Goal: Information Seeking & Learning: Learn about a topic

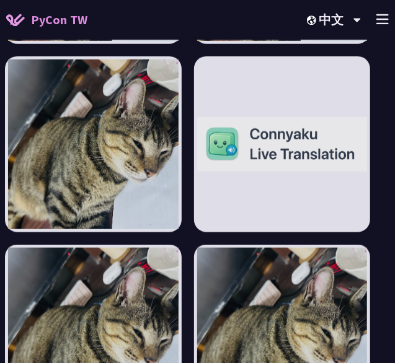
scroll to position [4965, 10]
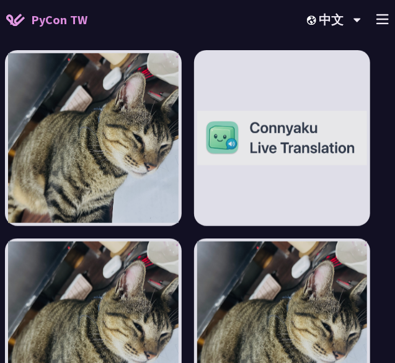
click at [64, 24] on span "PyCon TW" at bounding box center [59, 20] width 56 height 19
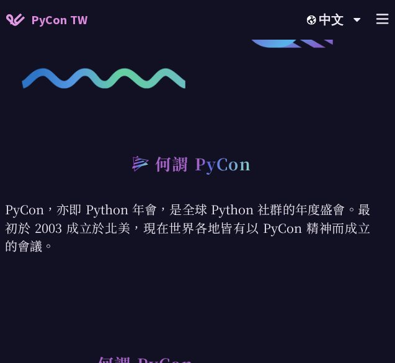
scroll to position [354, 10]
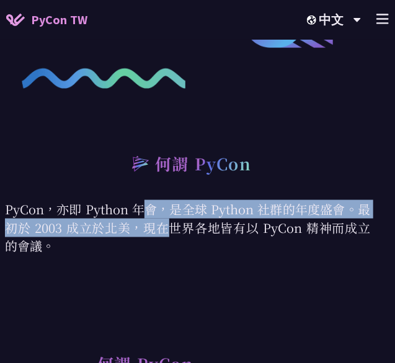
drag, startPoint x: 7, startPoint y: 209, endPoint x: 358, endPoint y: 212, distance: 351.1
click at [358, 212] on p "PyCon，亦即 Python 年會，是全球 Python 社群的年度盛會。最初於 2003 成立於北美，現在世界各地皆有以 PyCon 精神而成立的會議。" at bounding box center [187, 239] width 365 height 78
copy p "PyCon，亦即 Python 年會，是全球 Python 社群的年度盛會。"
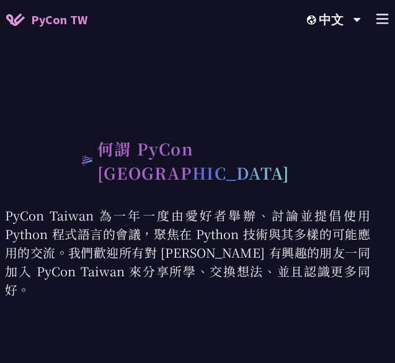
scroll to position [581, 10]
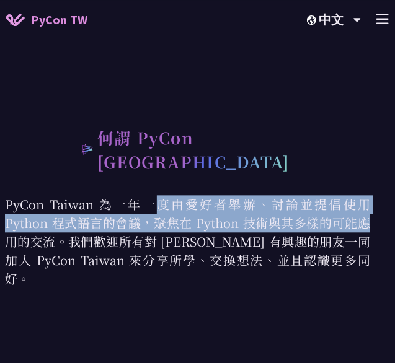
drag, startPoint x: 5, startPoint y: 185, endPoint x: 199, endPoint y: 212, distance: 196.0
click at [199, 212] on p "PyCon Taiwan 為一年一度由愛好者舉辦、討論並提倡使用 Python 程式語言的會議，聚焦在 Python 技術與其多樣的可能應用的交流。我們歡迎所…" at bounding box center [187, 252] width 365 height 115
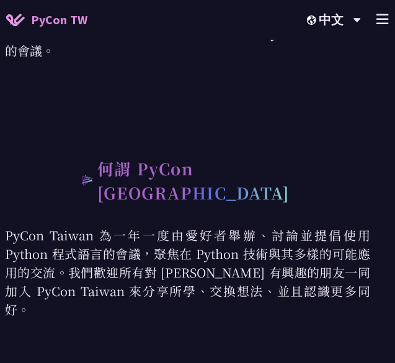
scroll to position [550, 10]
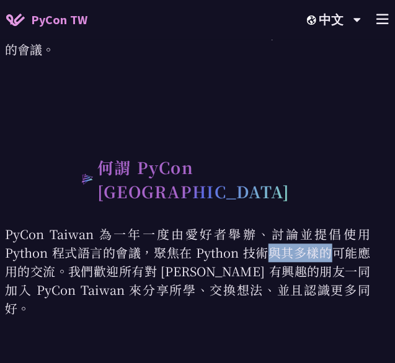
drag, startPoint x: 160, startPoint y: 234, endPoint x: 102, endPoint y: 234, distance: 58.3
click at [102, 234] on p "PyCon Taiwan 為一年一度由愛好者舉辦、討論並提倡使用 Python 程式語言的會議，聚焦在 Python 技術與其多樣的可能應用的交流。我們歡迎所…" at bounding box center [187, 283] width 365 height 115
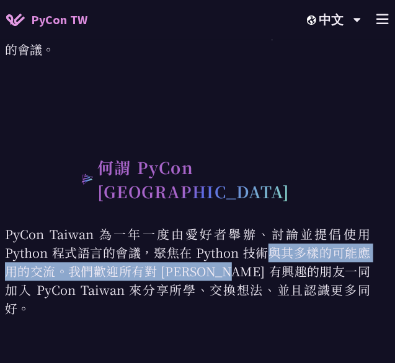
drag, startPoint x: 102, startPoint y: 234, endPoint x: 62, endPoint y: 248, distance: 42.2
click at [62, 248] on p "PyCon Taiwan 為一年一度由愛好者舉辦、討論並提倡使用 Python 程式語言的會議，聚焦在 Python 技術與其多樣的可能應用的交流。我們歡迎所…" at bounding box center [187, 283] width 365 height 115
copy p "的會議，聚焦在 Python 技術與其多樣的可能應用的交流。"
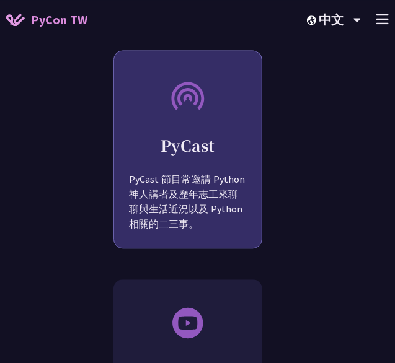
scroll to position [1776, 10]
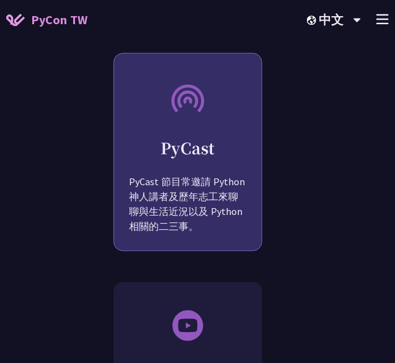
click at [208, 137] on h2 "PyCast" at bounding box center [188, 148] width 148 height 22
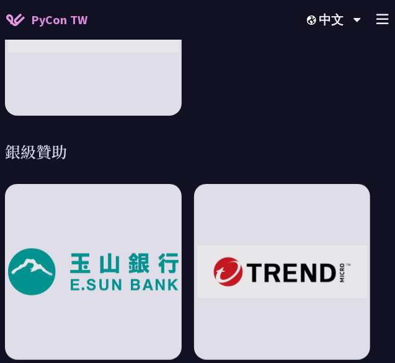
scroll to position [2480, 10]
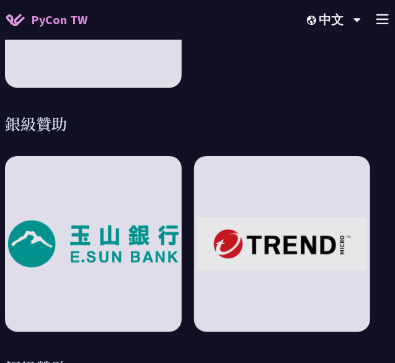
click at [381, 18] on icon at bounding box center [382, 19] width 12 height 11
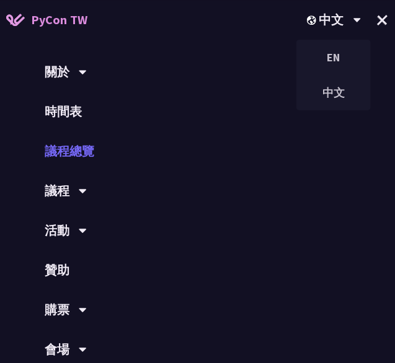
click at [67, 153] on link "議程總覽" at bounding box center [197, 151] width 395 height 40
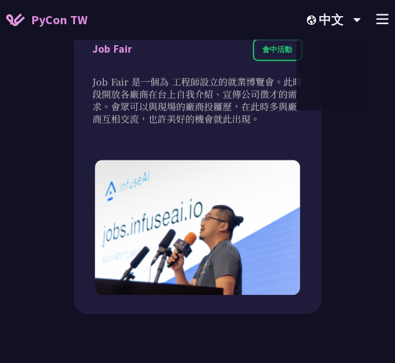
scroll to position [2768, 0]
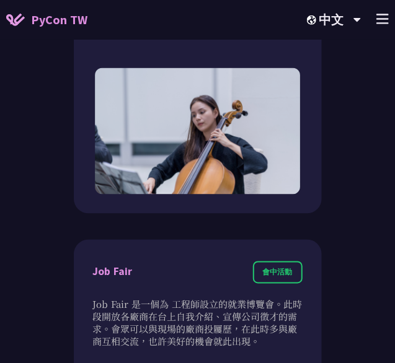
click at [376, 9] on div "中文 EN 中文 +" at bounding box center [341, 20] width 98 height 40
click at [381, 25] on div "+" at bounding box center [382, 20] width 12 height 19
click at [380, 23] on icon at bounding box center [382, 19] width 12 height 11
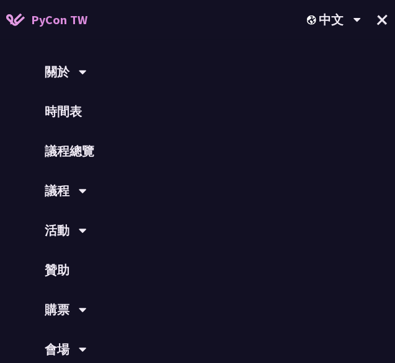
click at [78, 201] on div "議程" at bounding box center [197, 191] width 395 height 40
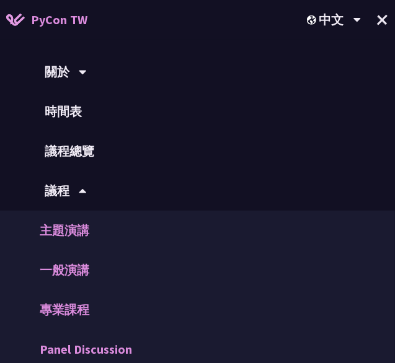
scroll to position [192, 0]
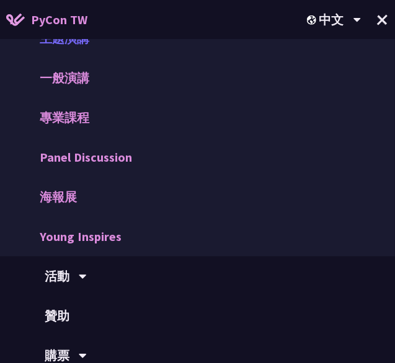
click at [58, 56] on link "主題演講" at bounding box center [197, 39] width 395 height 40
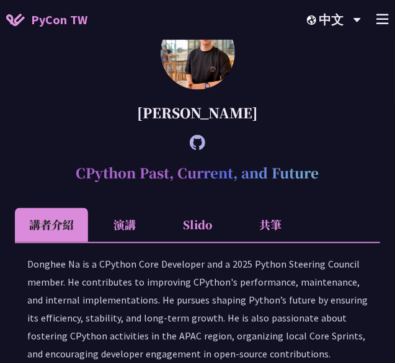
scroll to position [1677, 0]
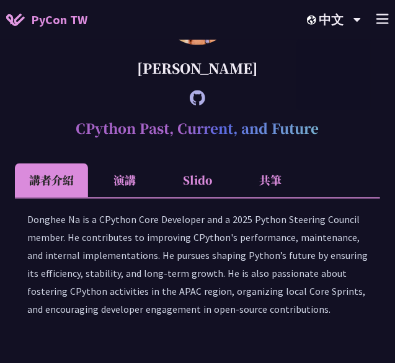
click at [379, 19] on line at bounding box center [382, 19] width 11 height 0
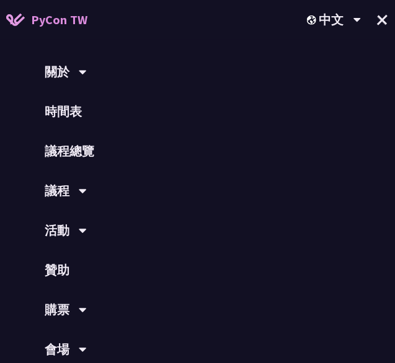
click at [81, 189] on icon at bounding box center [83, 191] width 8 height 12
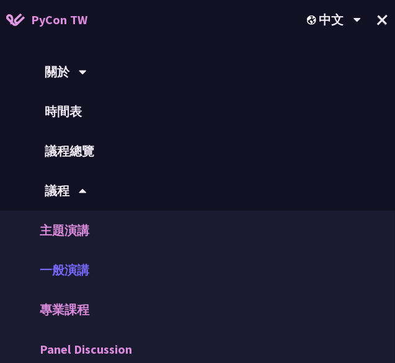
click at [83, 265] on link "一般演講" at bounding box center [197, 271] width 395 height 40
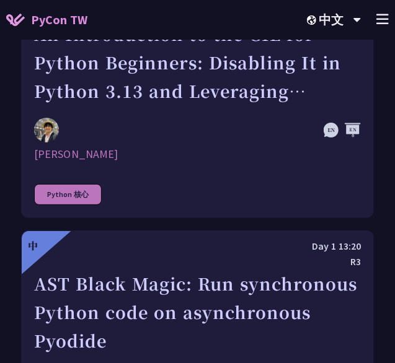
scroll to position [2365, 0]
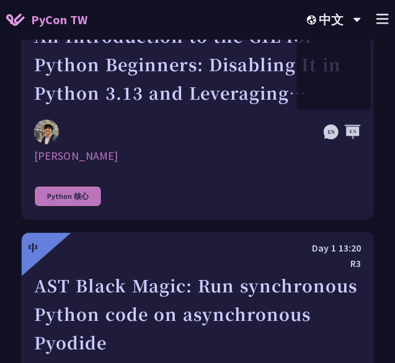
click at [381, 20] on icon at bounding box center [382, 19] width 12 height 11
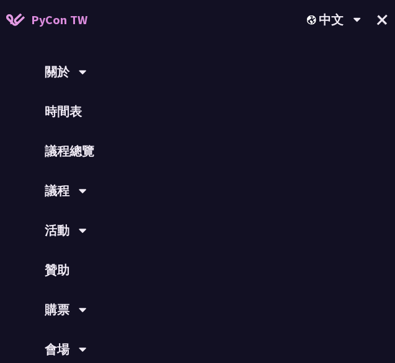
click at [78, 180] on div "議程" at bounding box center [197, 191] width 395 height 40
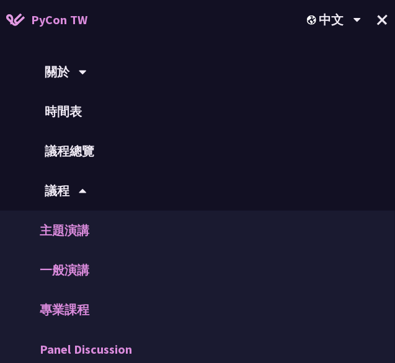
scroll to position [2150, 0]
click at [54, 78] on div "關於" at bounding box center [197, 72] width 395 height 40
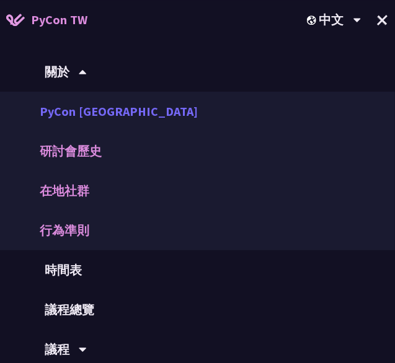
click at [77, 128] on link "PyCon [GEOGRAPHIC_DATA]" at bounding box center [197, 112] width 395 height 40
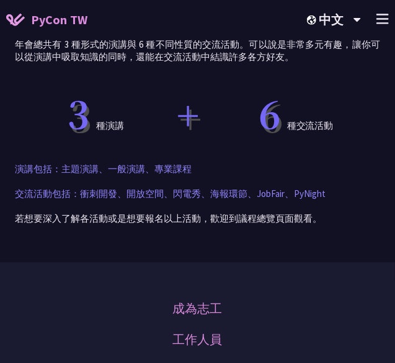
scroll to position [631, 0]
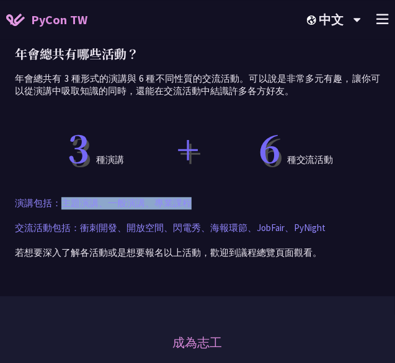
drag, startPoint x: 66, startPoint y: 202, endPoint x: 200, endPoint y: 197, distance: 134.0
click at [200, 197] on p "演講包括：主題演講、一般演講、專業課程" at bounding box center [197, 203] width 365 height 12
copy p "主題演講、一般演講、專業課程"
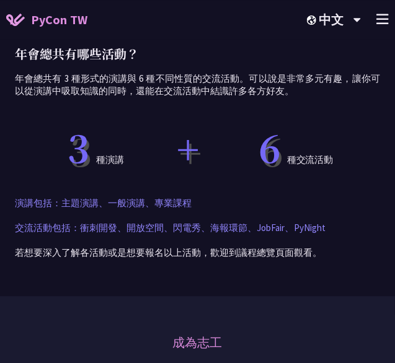
click at [86, 229] on p "交流活動包括：衝刺開發、開放空間、閃電秀、海報環節、JobFair、PyNight" at bounding box center [197, 228] width 365 height 12
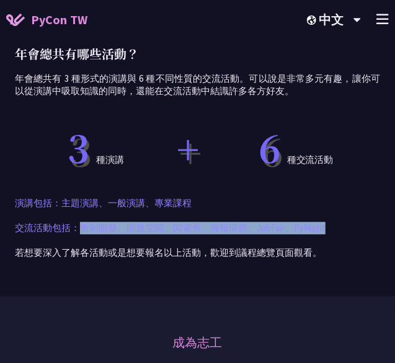
drag, startPoint x: 79, startPoint y: 225, endPoint x: 327, endPoint y: 228, distance: 248.7
click at [327, 228] on p "交流活動包括：衝刺開發、開放空間、閃電秀、海報環節、JobFair、PyNight" at bounding box center [197, 228] width 365 height 12
copy p "衝刺開發、開放空間、閃電秀、海報環節、JobFair、PyNight"
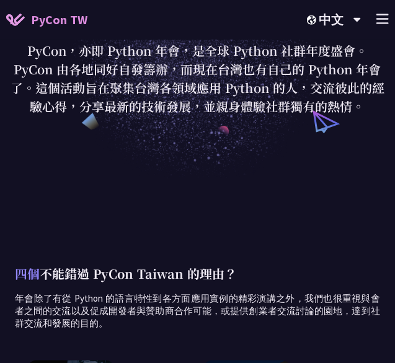
scroll to position [0, 0]
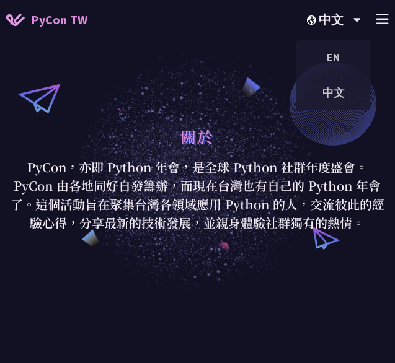
click at [378, 13] on div "+" at bounding box center [382, 20] width 12 height 19
click at [138, 195] on p "PyCon 由各地同好自發籌辦，而現在台灣也有自己的 Python 年會了。這個活動旨在聚集台灣各領域應用 Python 的人，交流彼此的經驗心得，分享最新的…" at bounding box center [198, 205] width 386 height 56
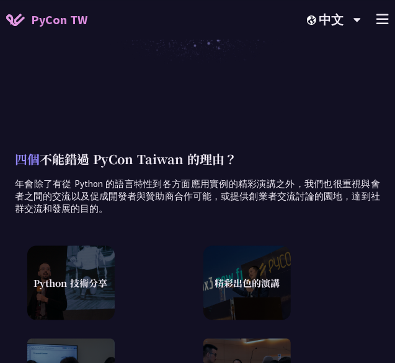
scroll to position [231, 0]
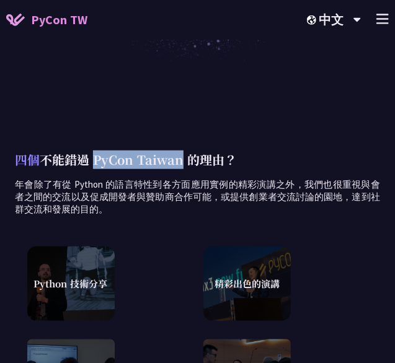
drag, startPoint x: 94, startPoint y: 162, endPoint x: 183, endPoint y: 163, distance: 89.3
click at [183, 163] on p "四個 不能錯過 PyCon Taiwan 的理由？" at bounding box center [197, 160] width 365 height 19
copy p "PyCon [GEOGRAPHIC_DATA]"
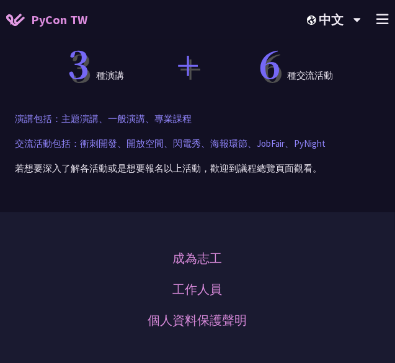
scroll to position [406, 0]
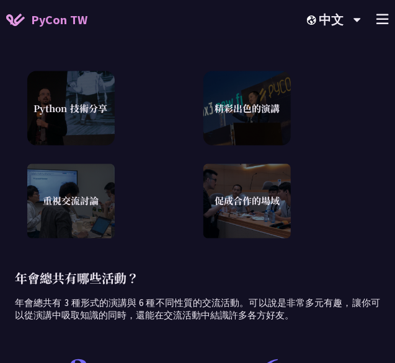
click at [379, 20] on icon at bounding box center [382, 19] width 12 height 11
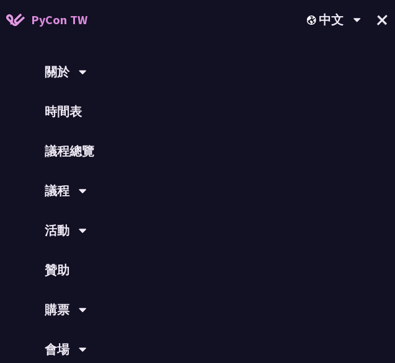
scroll to position [6, 0]
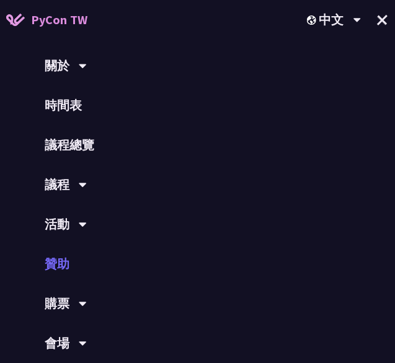
click at [62, 258] on link "贊助" at bounding box center [197, 264] width 395 height 40
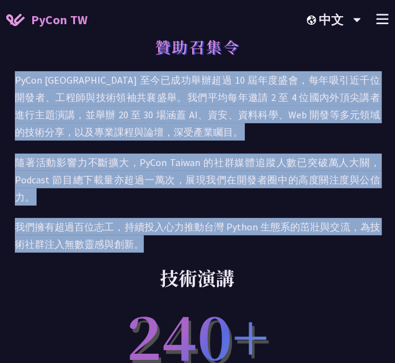
drag, startPoint x: 14, startPoint y: 76, endPoint x: 158, endPoint y: 238, distance: 216.5
copy div "PyCon Taiwan 至今已成功舉辦超過 10 屆年度盛會，每年吸引近千位開發者、工程師與技術領袖共襄盛舉。我們平均每年邀請 2 至 4 位國內外頂尖講者…"
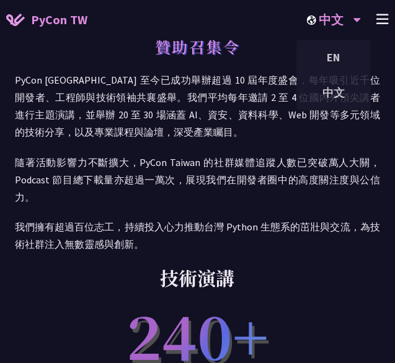
click at [370, 19] on div "中文 EN 中文" at bounding box center [335, 20] width 86 height 40
click at [374, 19] on div "中文 EN 中文" at bounding box center [335, 20] width 86 height 40
click at [385, 19] on line at bounding box center [382, 19] width 11 height 0
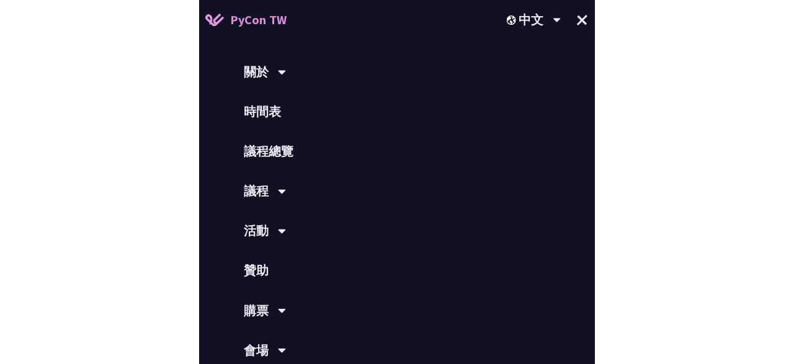
scroll to position [6, 0]
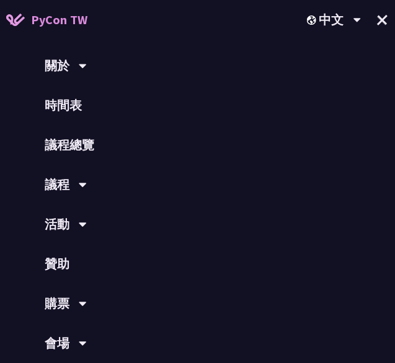
click at [68, 67] on div "關於" at bounding box center [197, 66] width 395 height 40
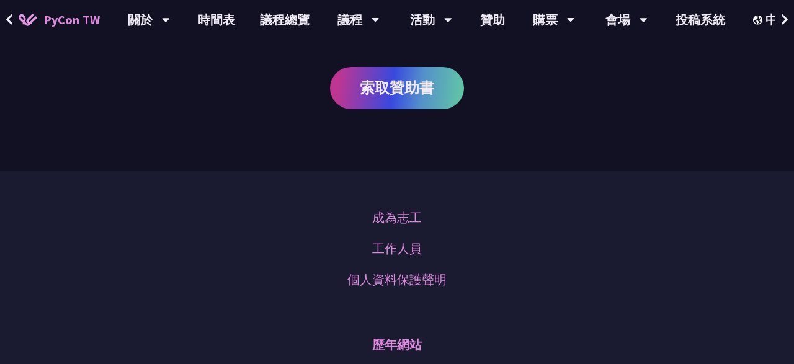
scroll to position [849, 0]
click at [83, 27] on span "PyCon TW" at bounding box center [71, 20] width 56 height 19
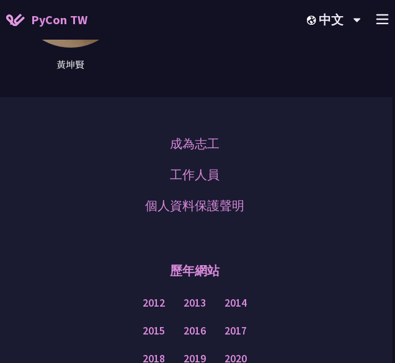
scroll to position [7343, 2]
